Goal: Information Seeking & Learning: Learn about a topic

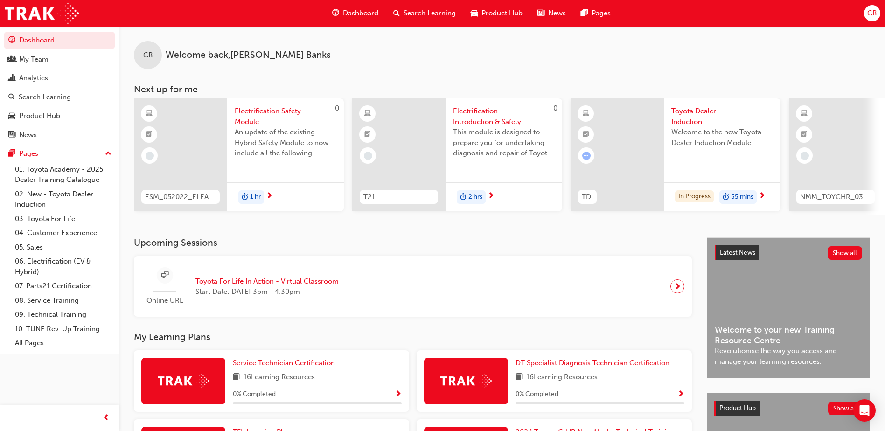
click at [731, 140] on span "Welcome to the new Toyota Dealer Induction Module." at bounding box center [723, 137] width 102 height 21
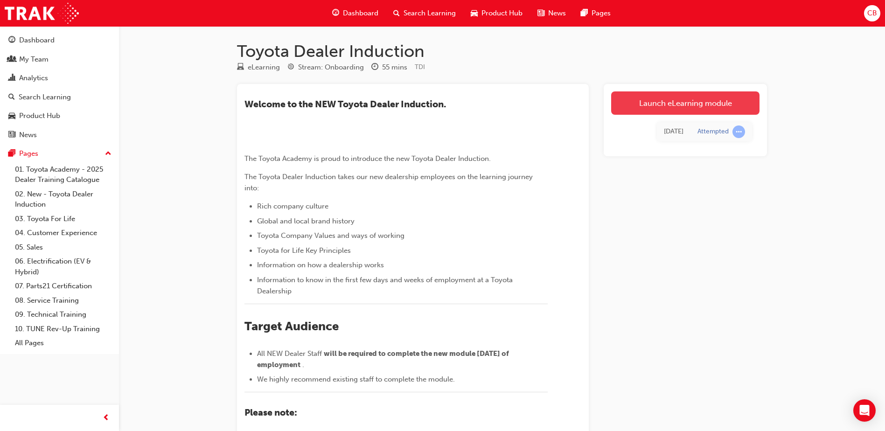
click at [649, 108] on link "Launch eLearning module" at bounding box center [685, 102] width 148 height 23
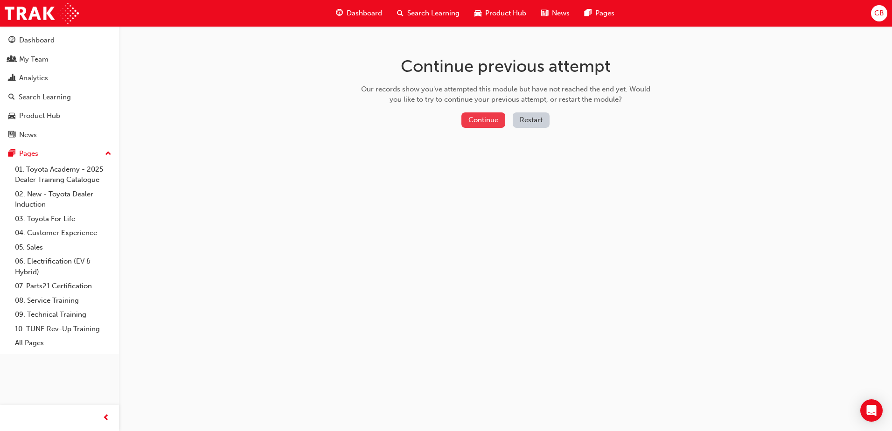
click at [477, 119] on button "Continue" at bounding box center [484, 119] width 44 height 15
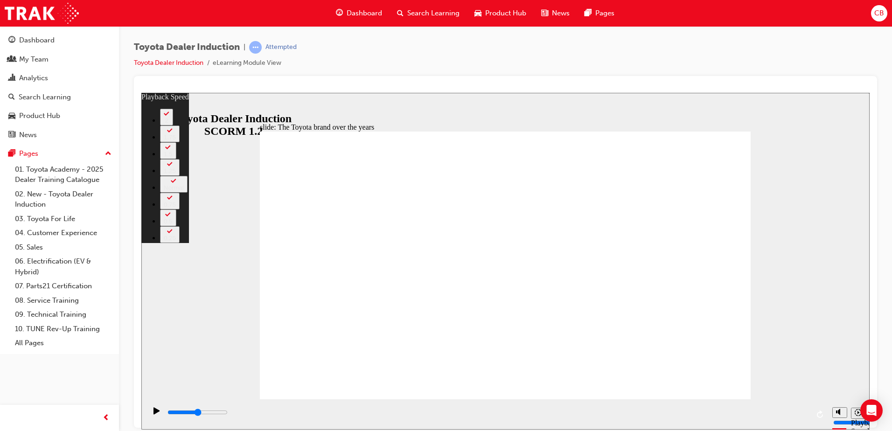
type input "8400"
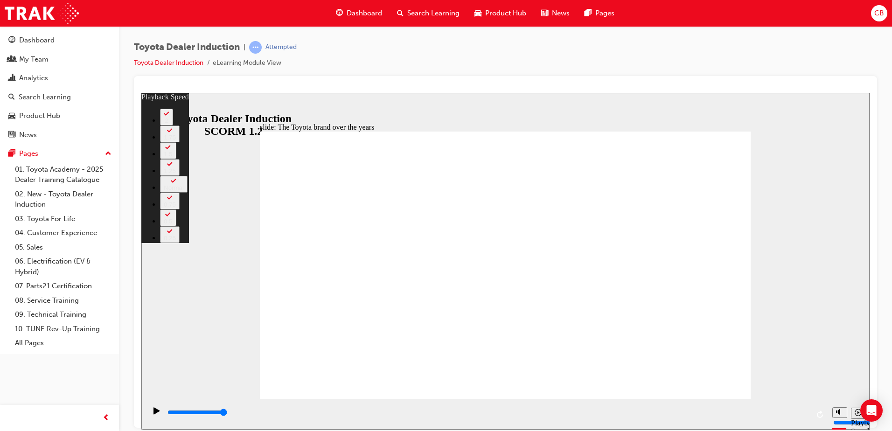
drag, startPoint x: 604, startPoint y: 382, endPoint x: 751, endPoint y: 365, distance: 147.6
click at [751, 365] on div "slide: The Toyota brand over the years Rectangle 2 playback speed 2 1.75 1.5 1.…" at bounding box center [505, 260] width 729 height 337
type input "165"
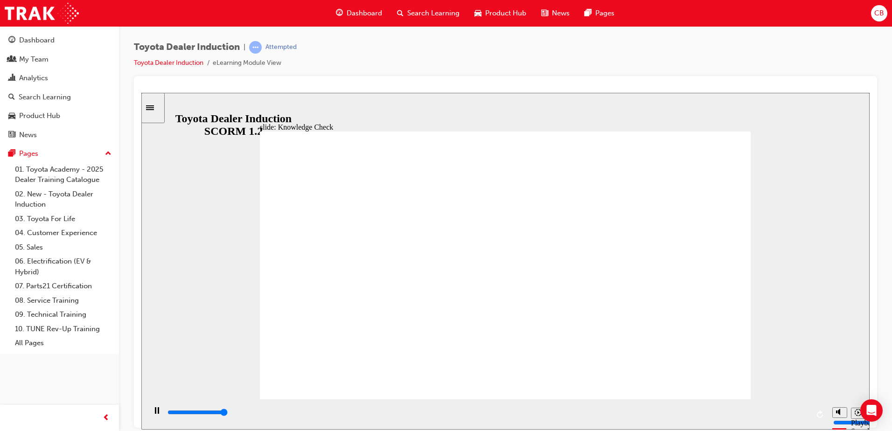
type input "5000"
radio input "true"
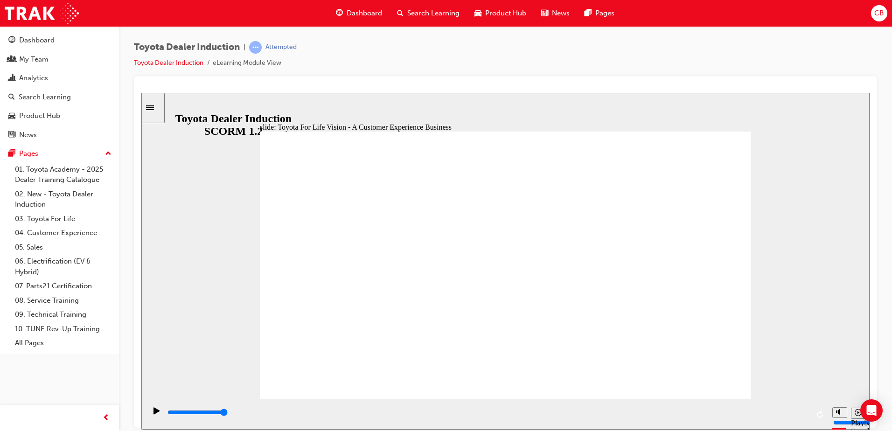
drag, startPoint x: 698, startPoint y: 365, endPoint x: 704, endPoint y: 367, distance: 6.1
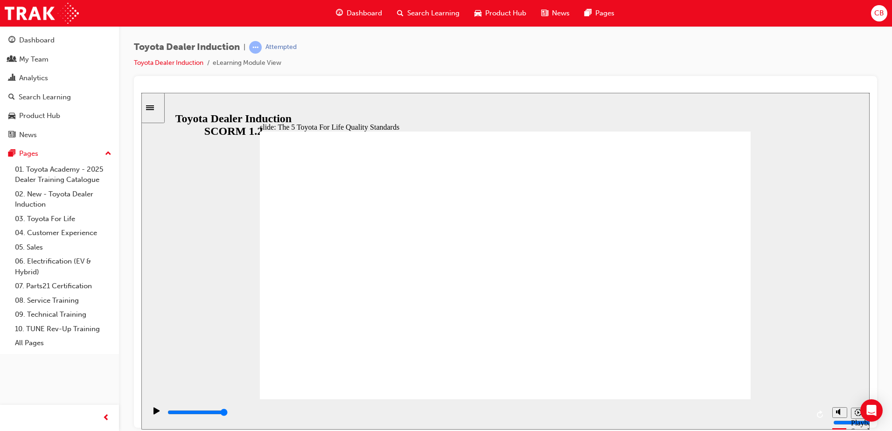
click at [150, 416] on div "Pause (Ctrl+Alt+P)" at bounding box center [157, 415] width 16 height 16
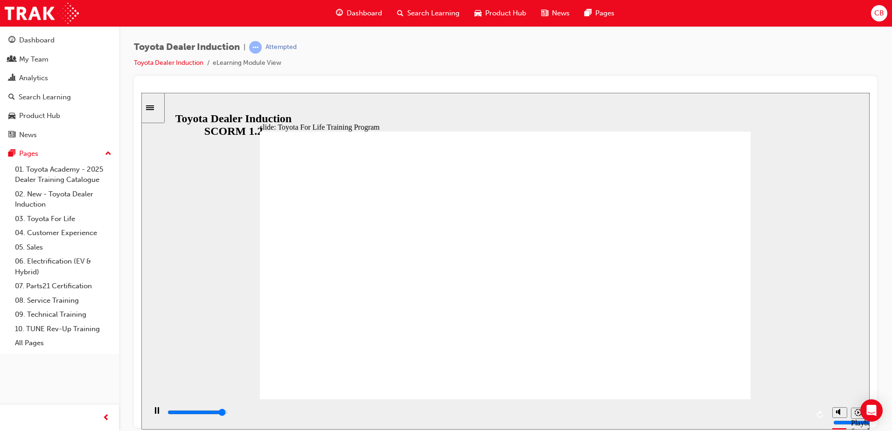
drag, startPoint x: 709, startPoint y: 365, endPoint x: 717, endPoint y: 374, distance: 12.6
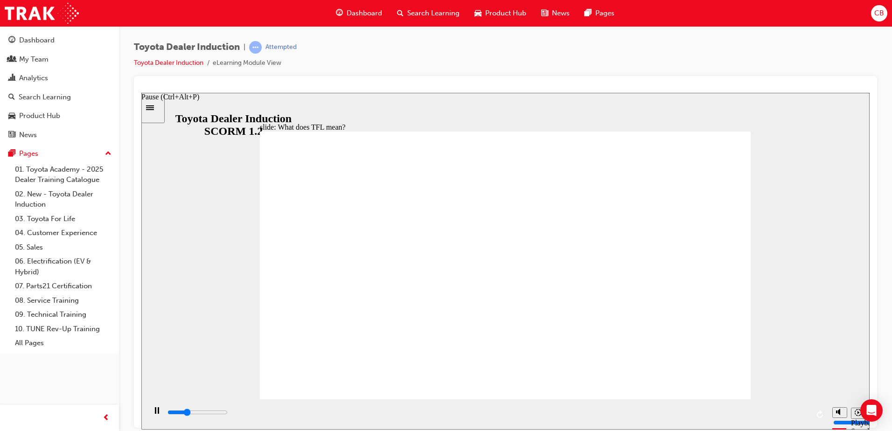
type input "3300"
click at [155, 411] on icon "Pause (Ctrl+Alt+P)" at bounding box center [157, 410] width 4 height 7
